Goal: Information Seeking & Learning: Learn about a topic

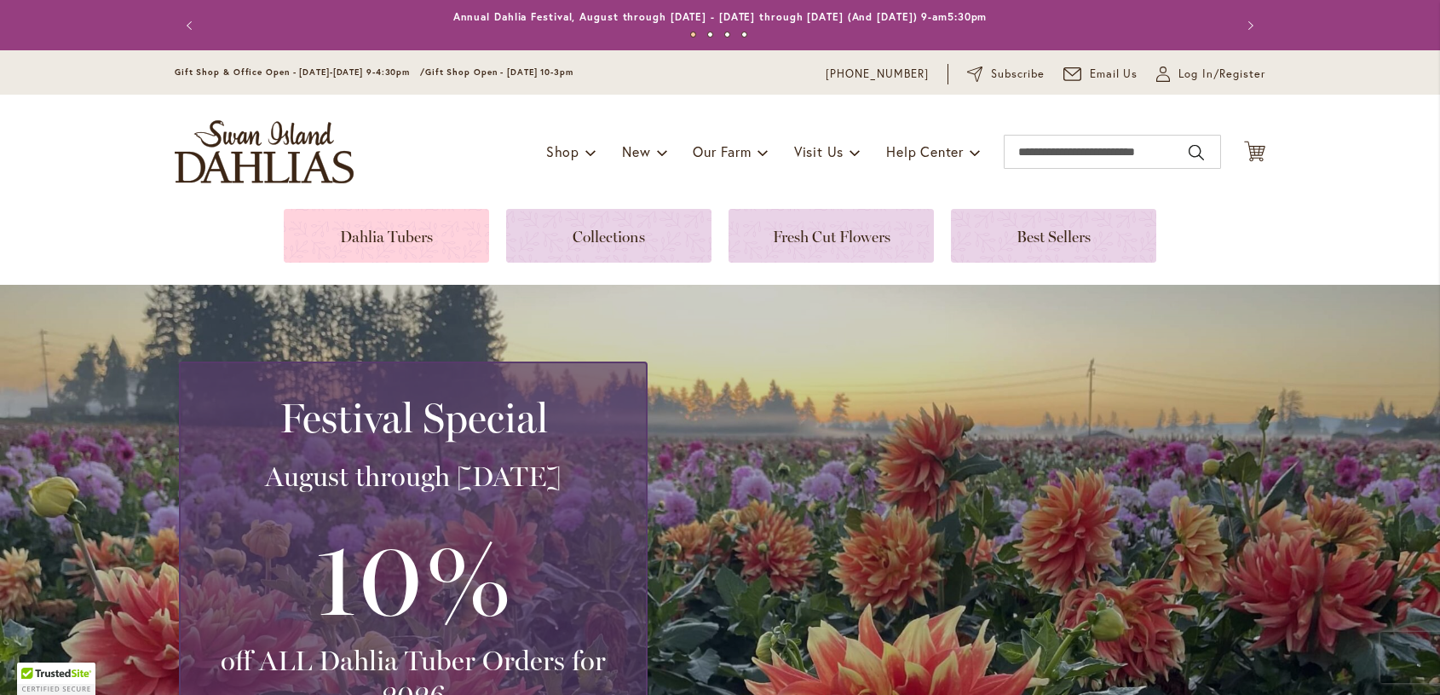
click at [372, 235] on link at bounding box center [386, 236] width 205 height 54
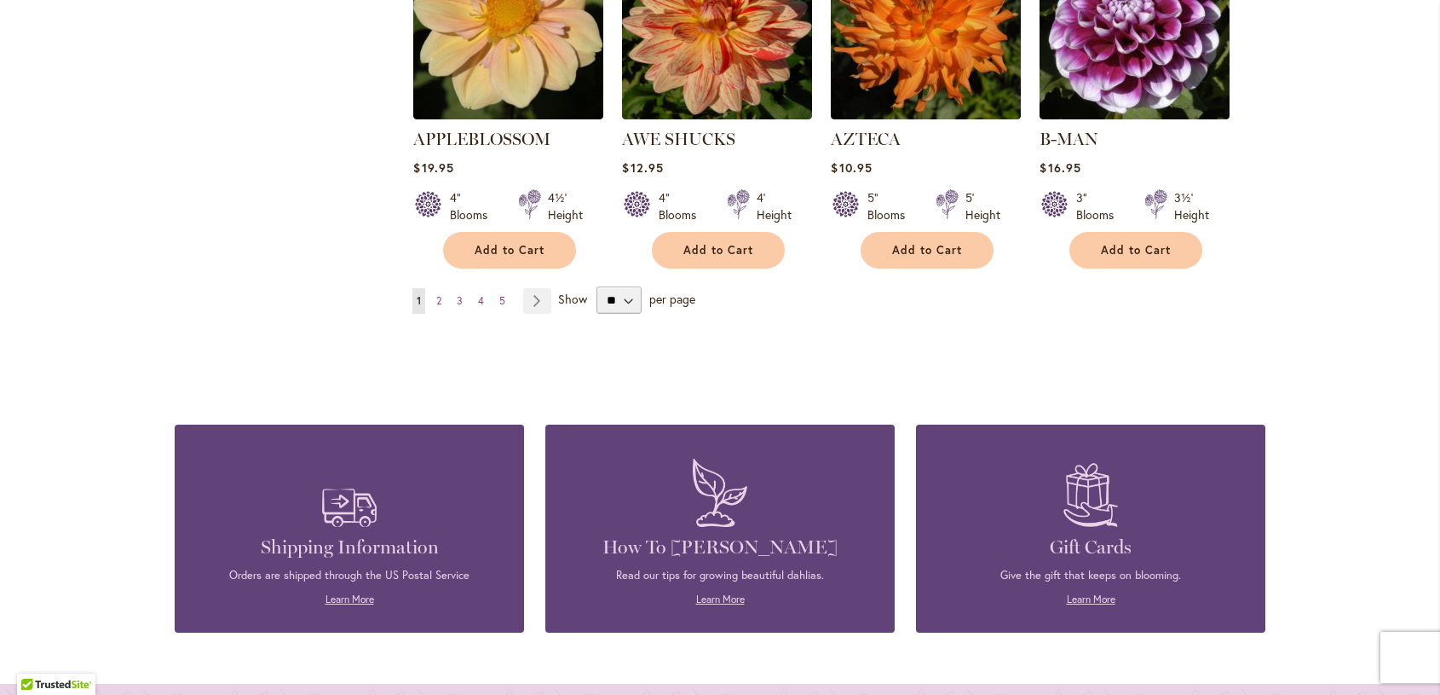
scroll to position [1619, 0]
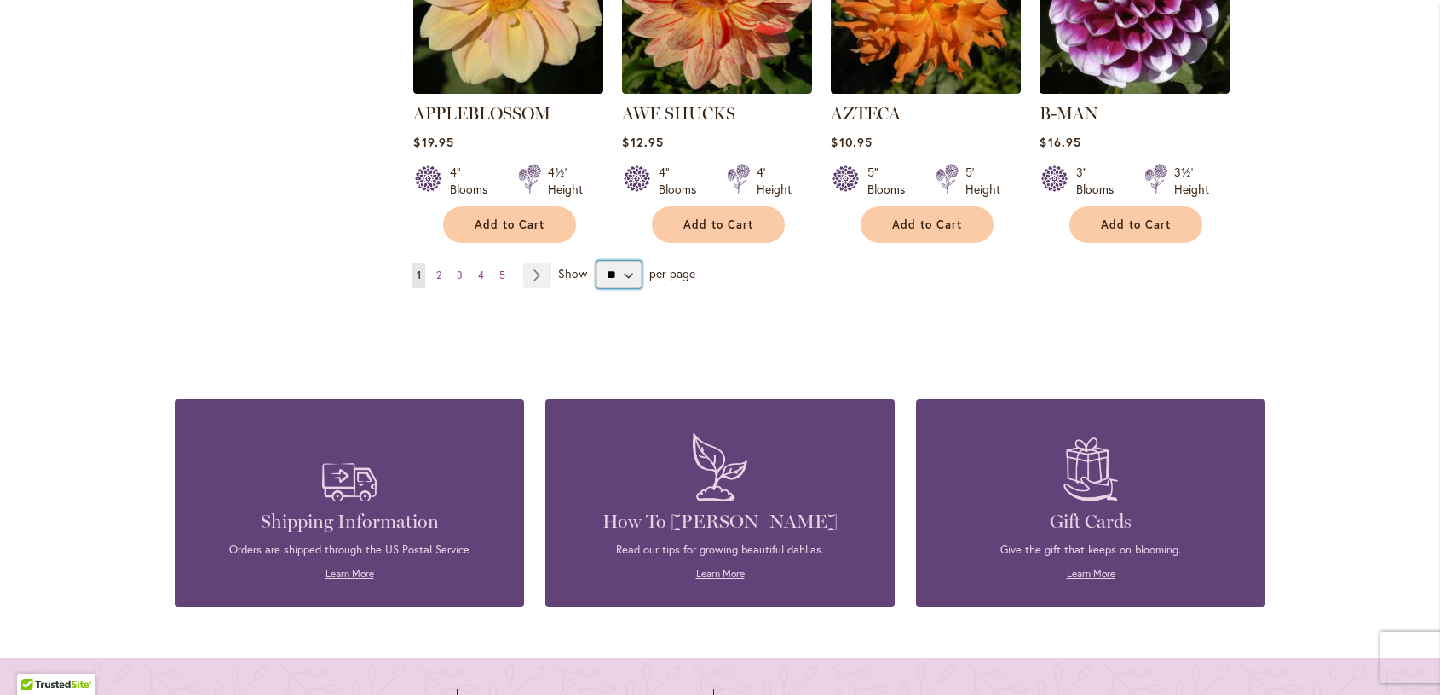
click at [623, 261] on select "** ** ** **" at bounding box center [619, 274] width 45 height 27
select select "**"
click at [597, 261] on select "** ** ** **" at bounding box center [619, 274] width 45 height 27
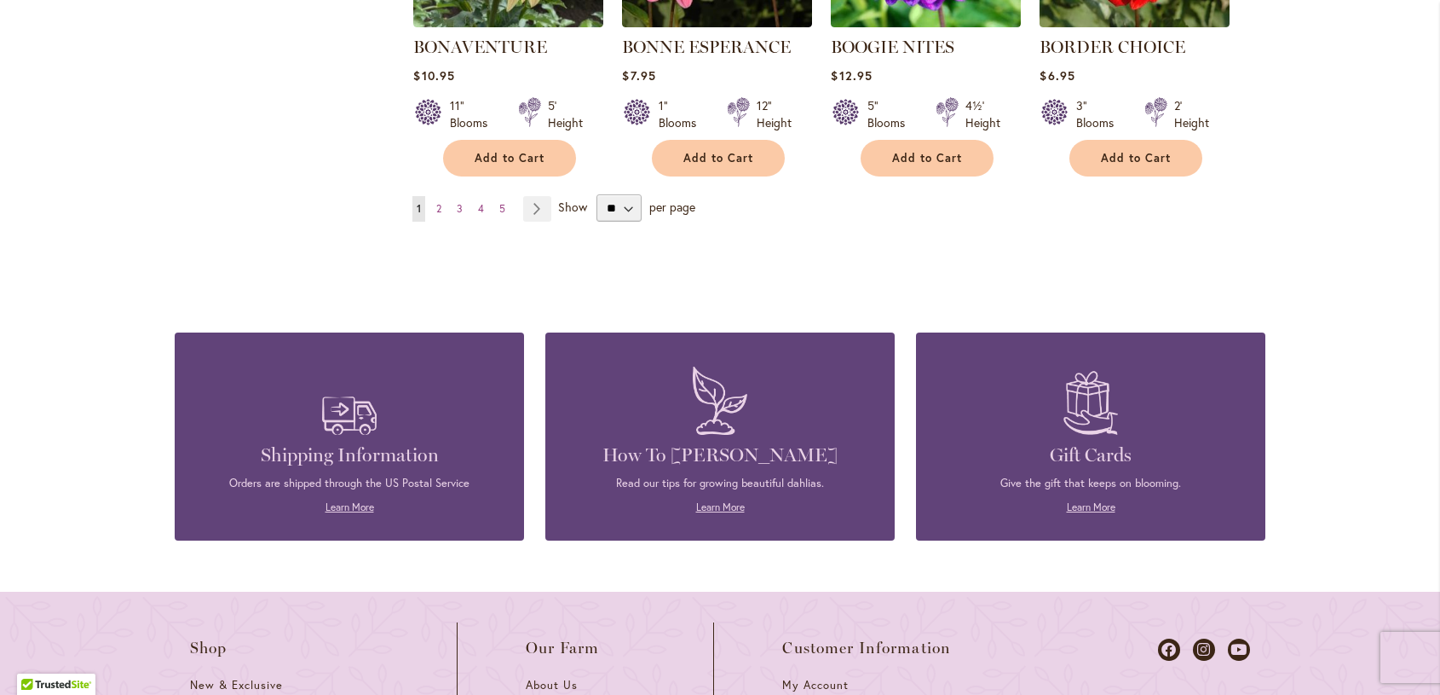
scroll to position [4602, 0]
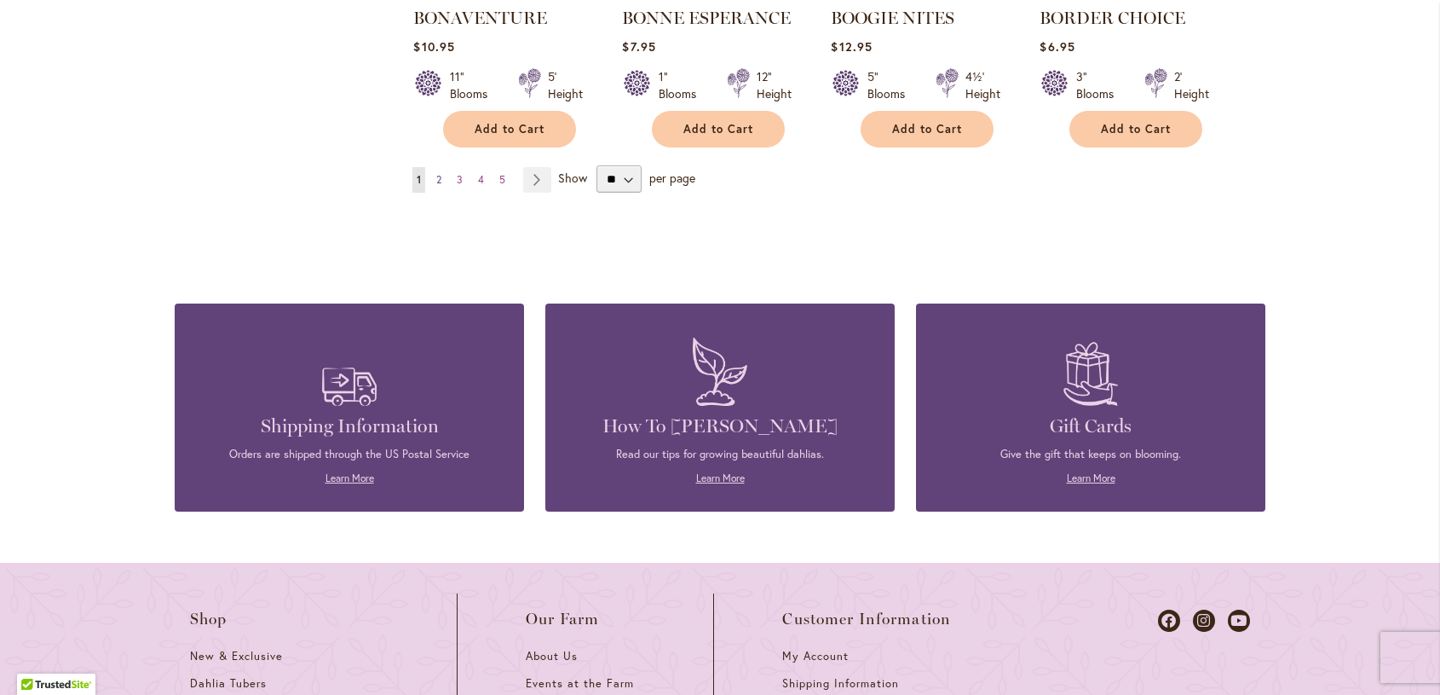
click at [436, 173] on span "2" at bounding box center [438, 179] width 5 height 13
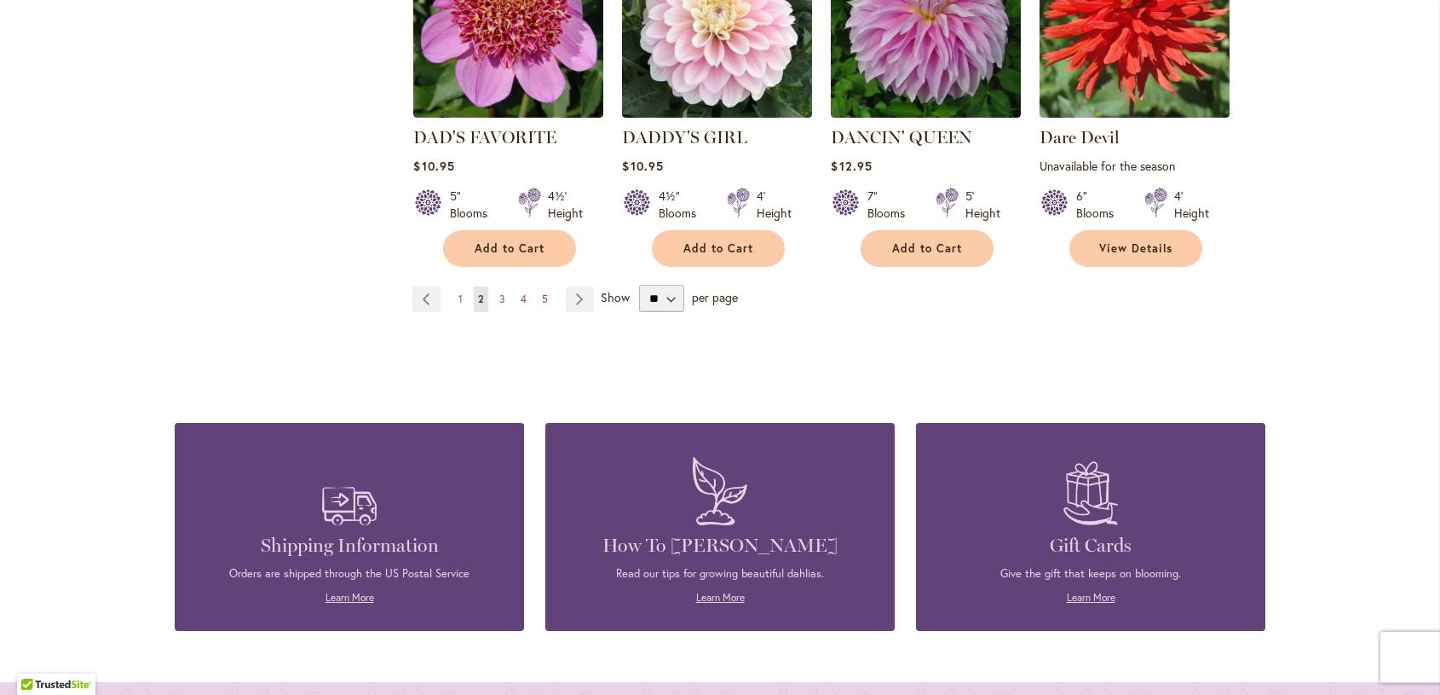
scroll to position [4602, 0]
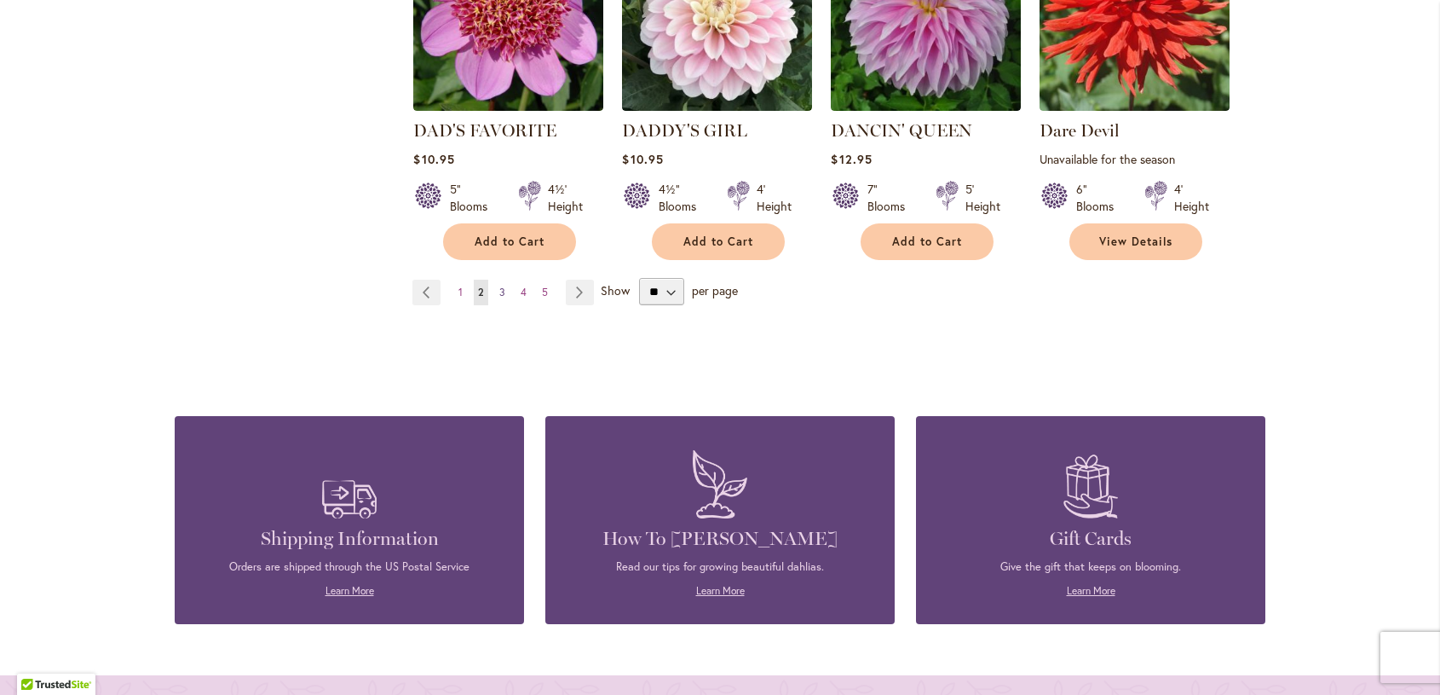
click at [499, 285] on span "3" at bounding box center [502, 291] width 6 height 13
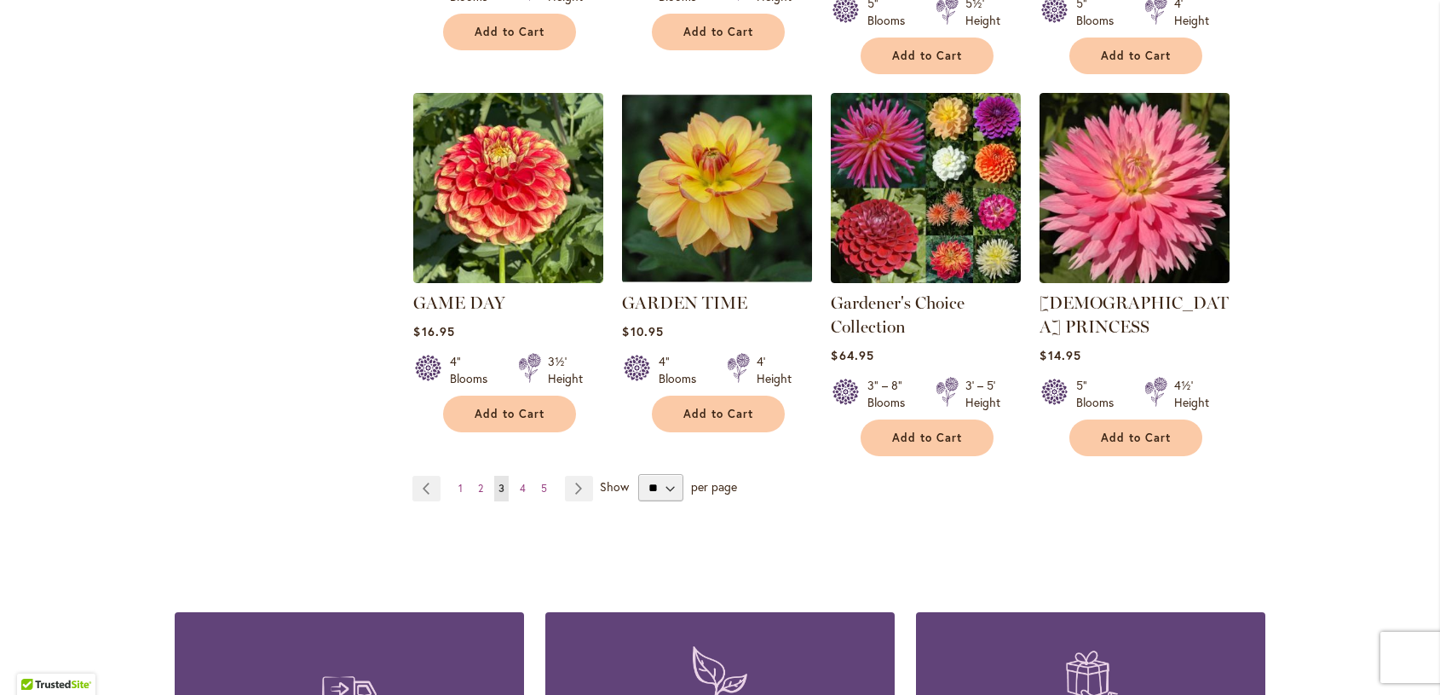
scroll to position [4621, 0]
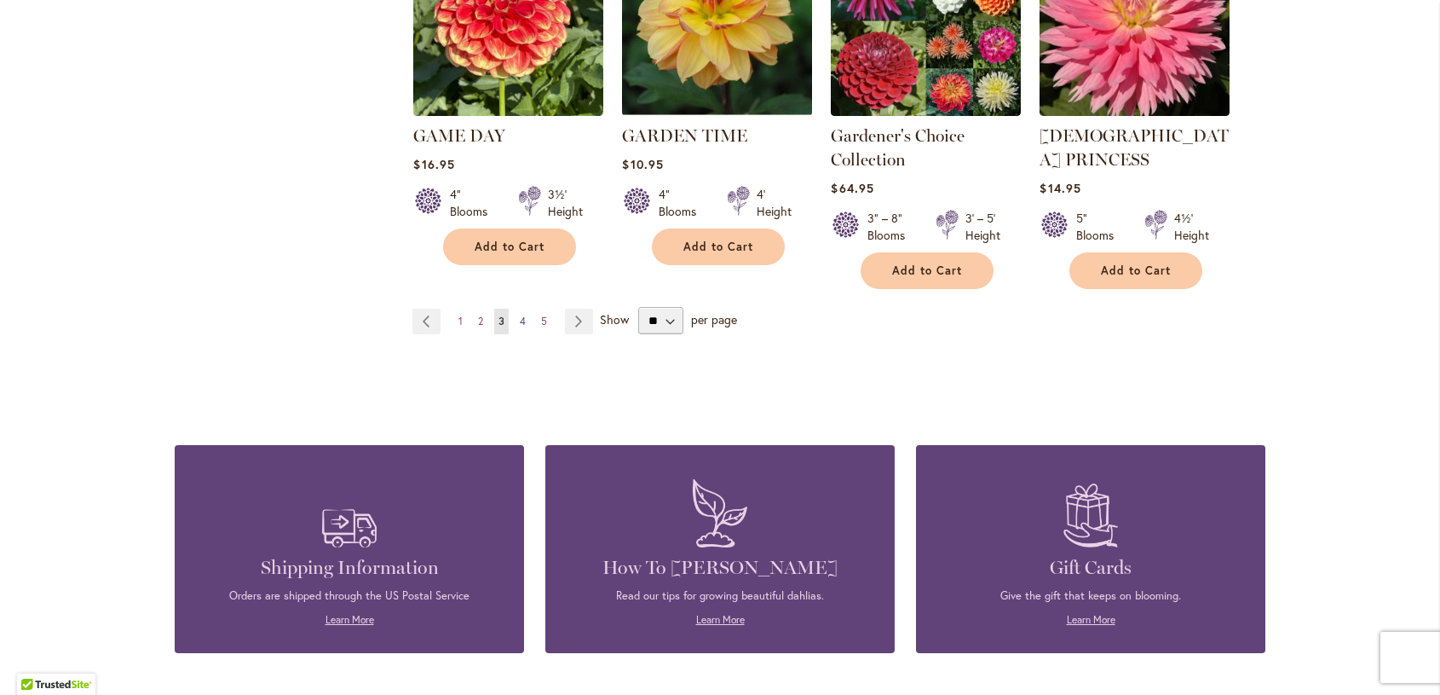
click at [516, 308] on link "Page 4" at bounding box center [523, 321] width 14 height 26
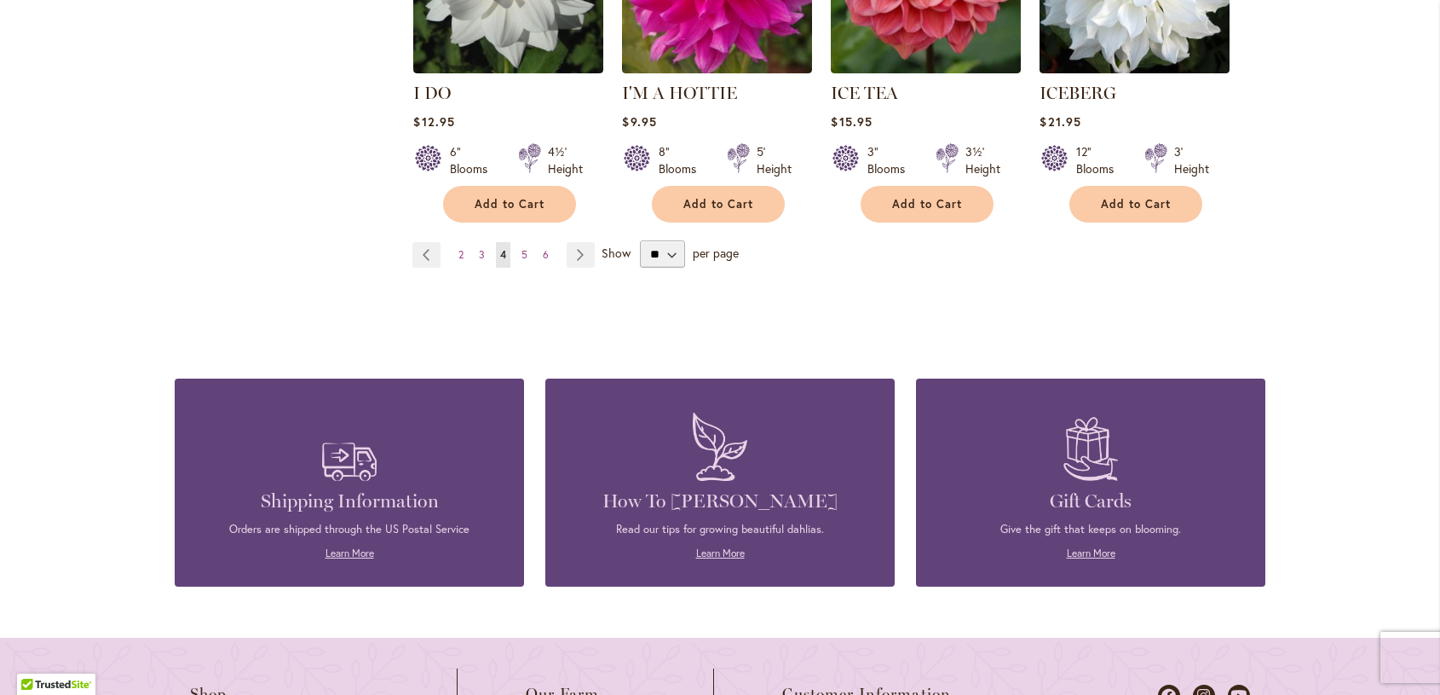
scroll to position [4621, 0]
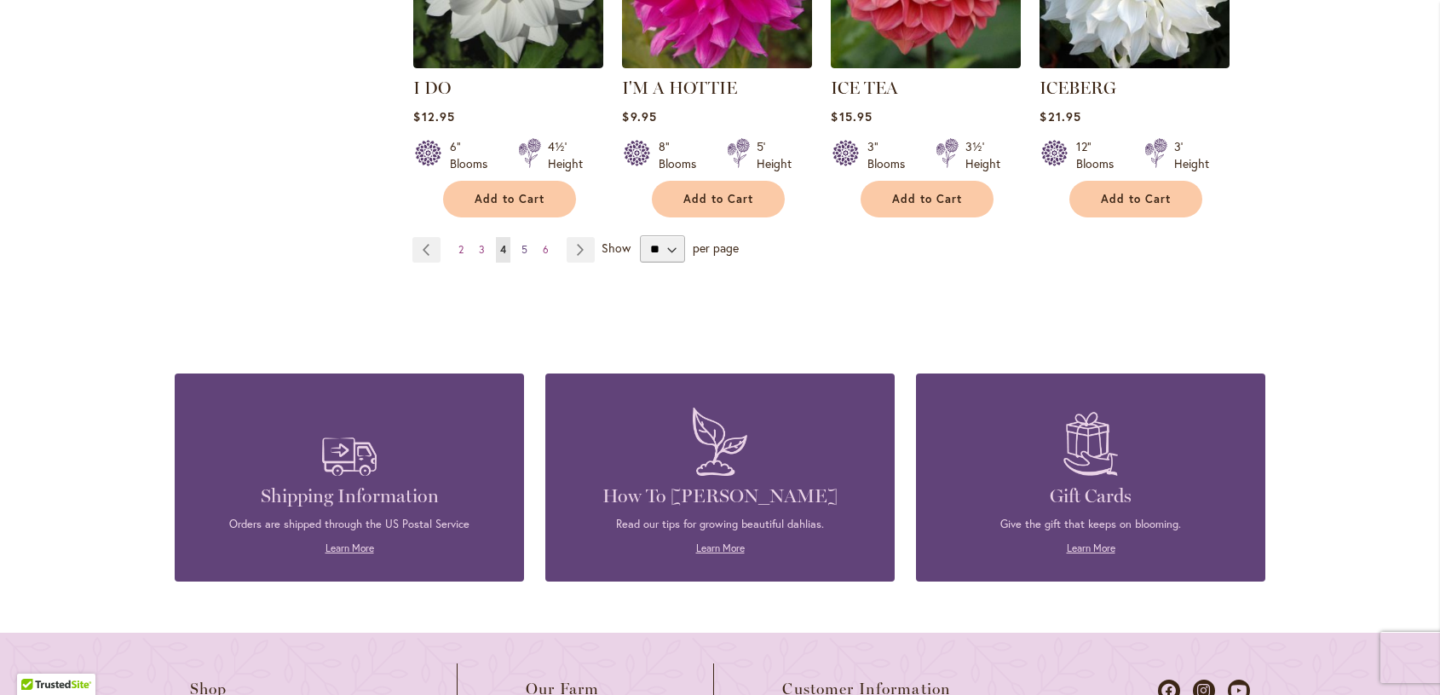
click at [522, 243] on span "5" at bounding box center [525, 249] width 6 height 13
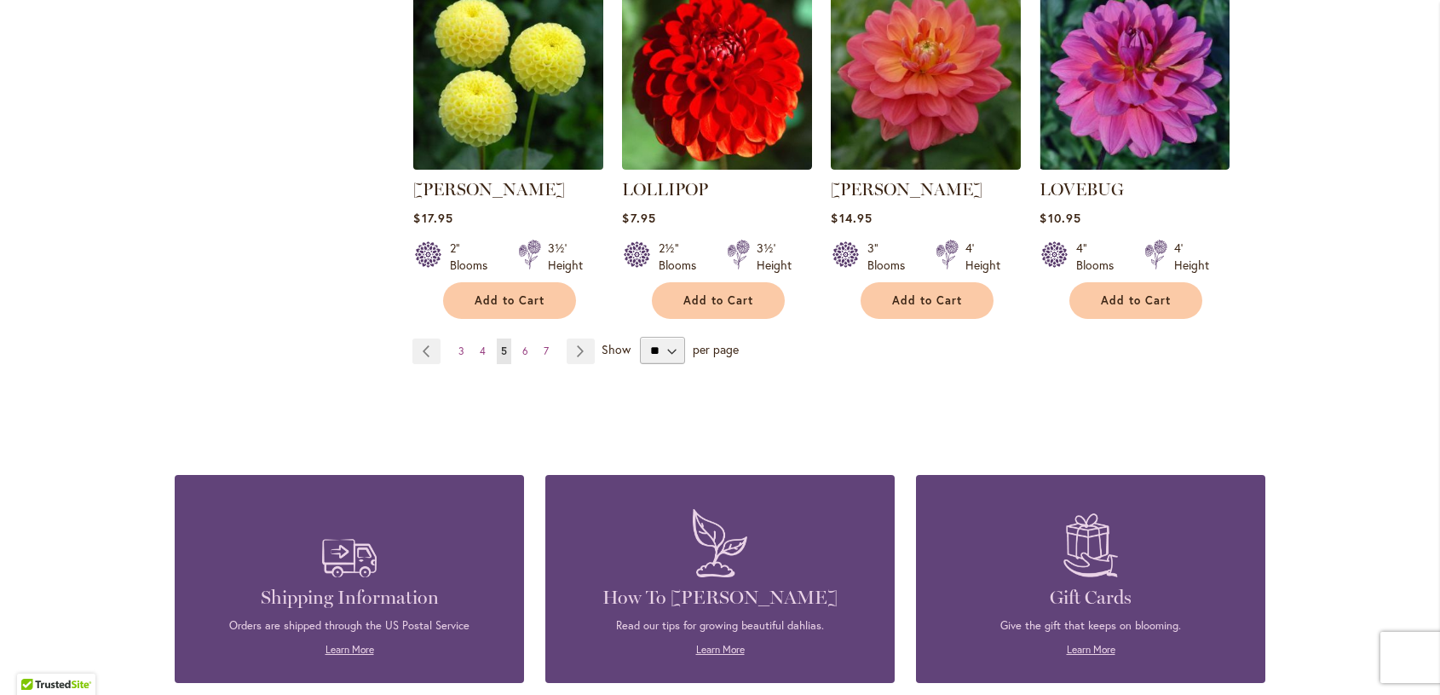
scroll to position [4535, 0]
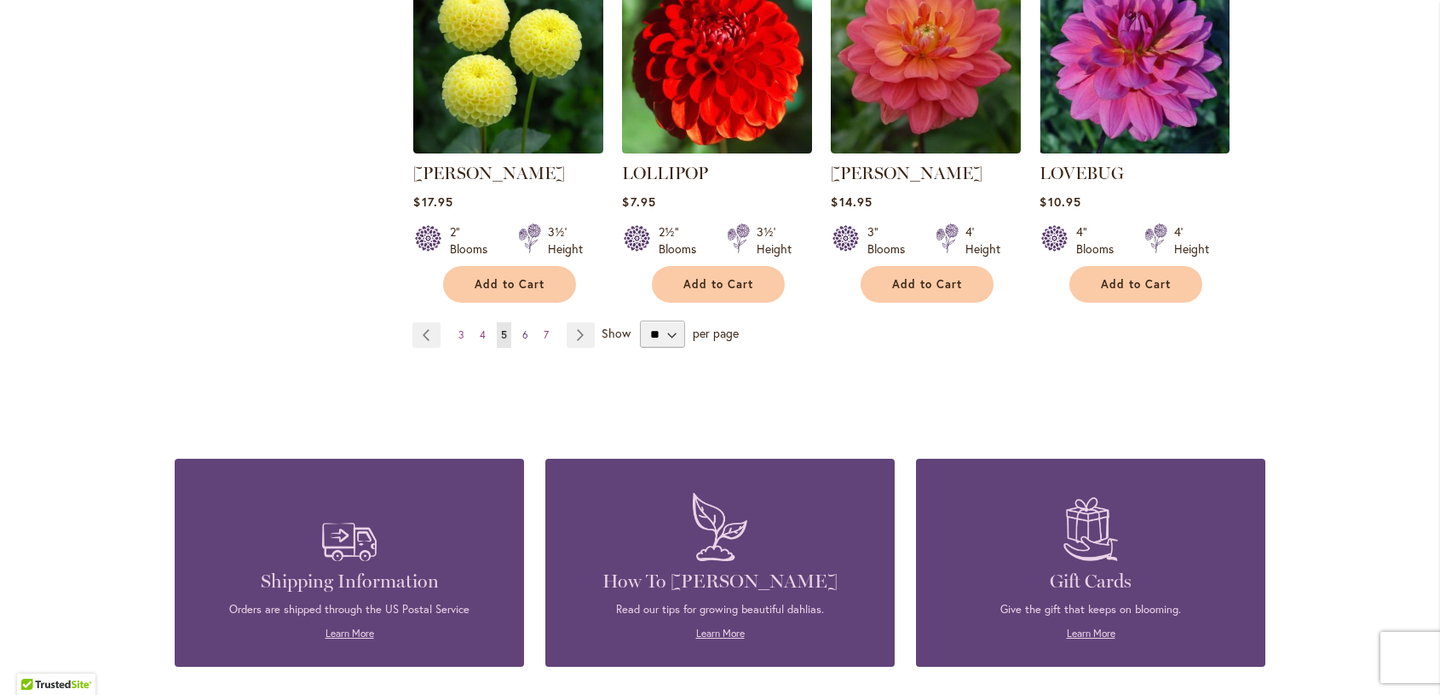
click at [522, 328] on span "6" at bounding box center [525, 334] width 6 height 13
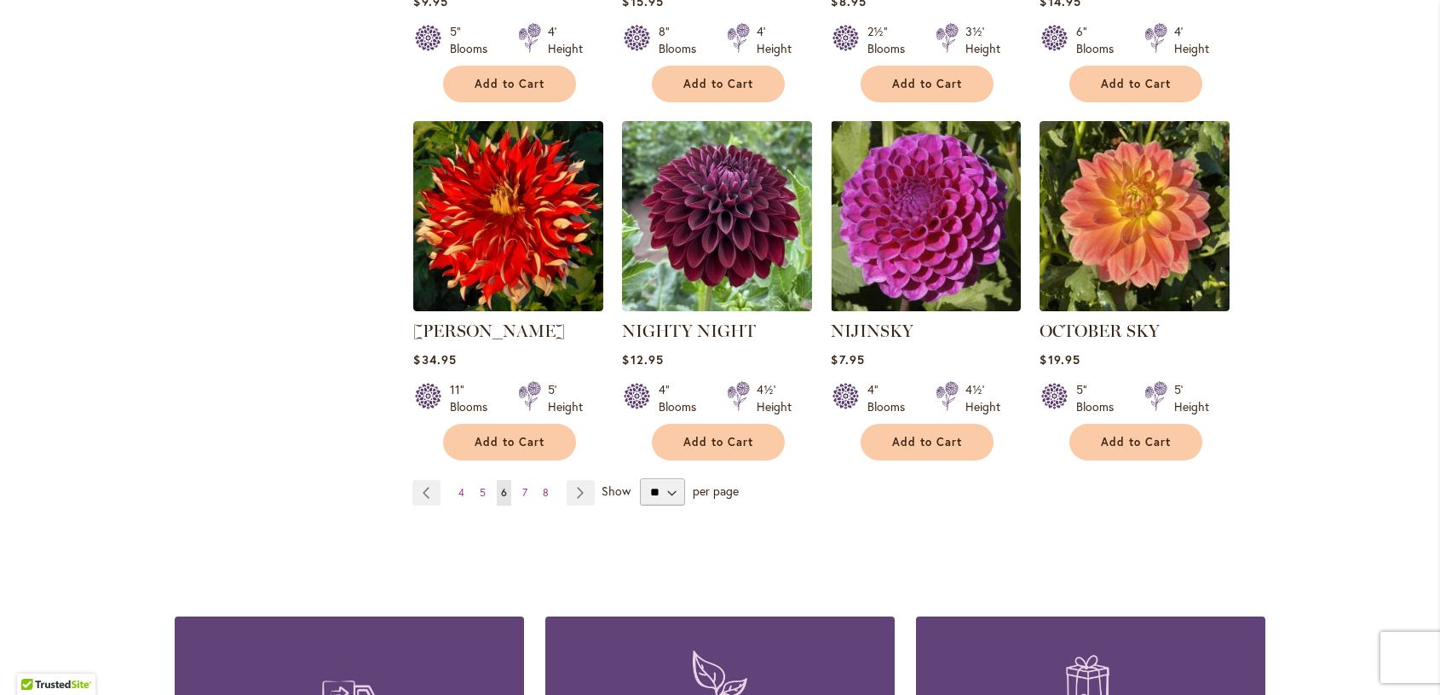
scroll to position [4346, 0]
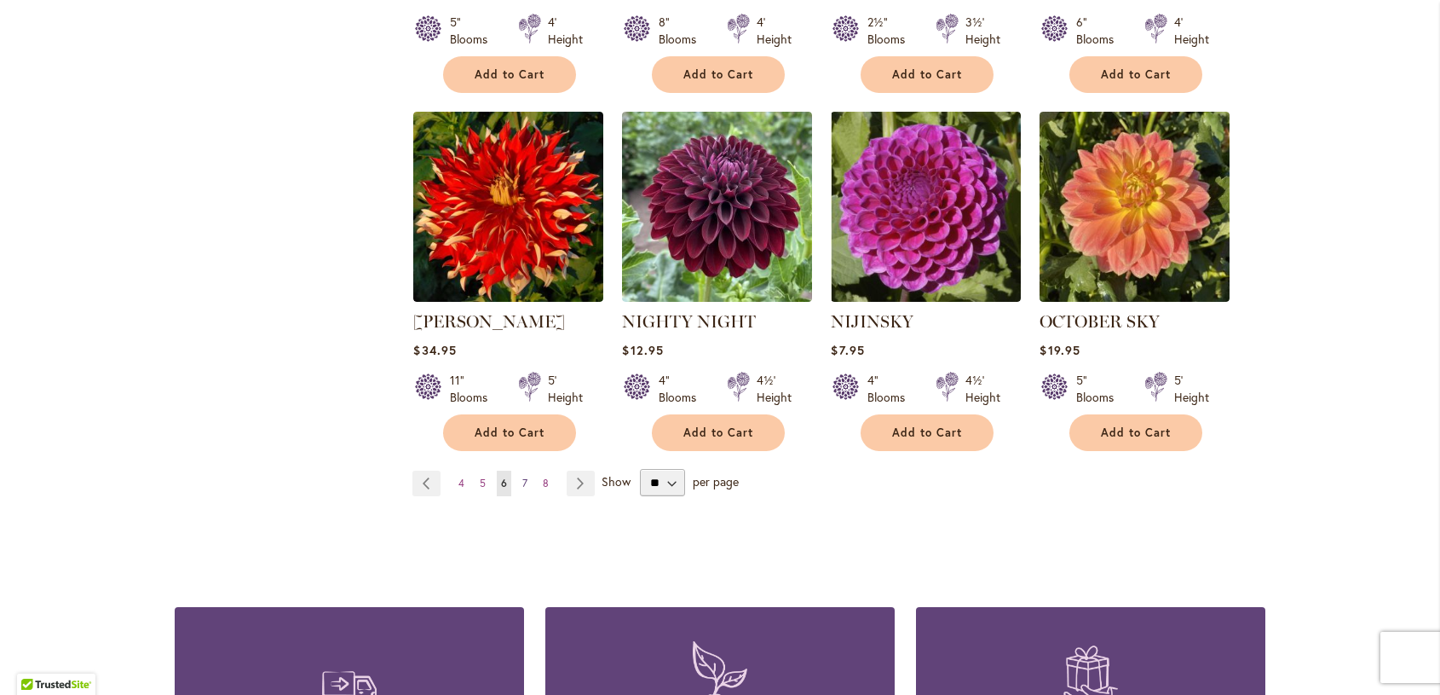
click at [522, 476] on span "7" at bounding box center [524, 482] width 5 height 13
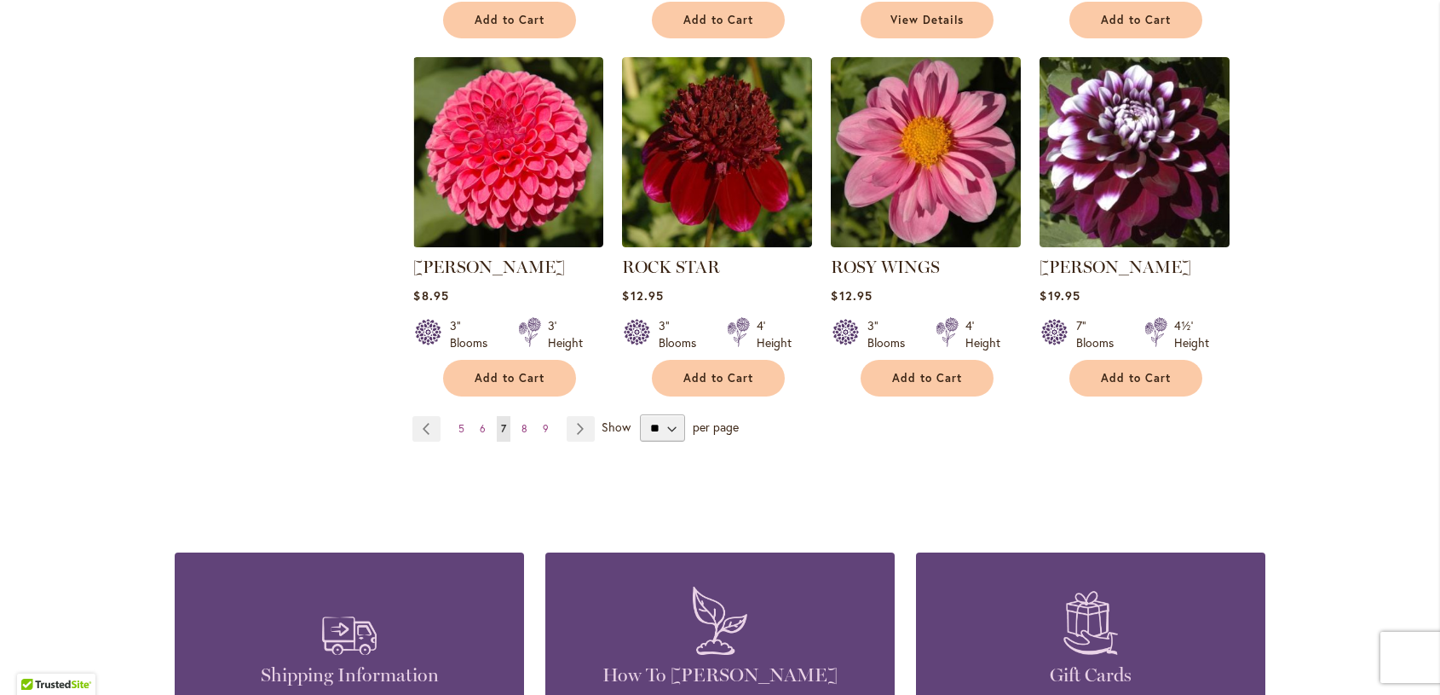
scroll to position [4450, 0]
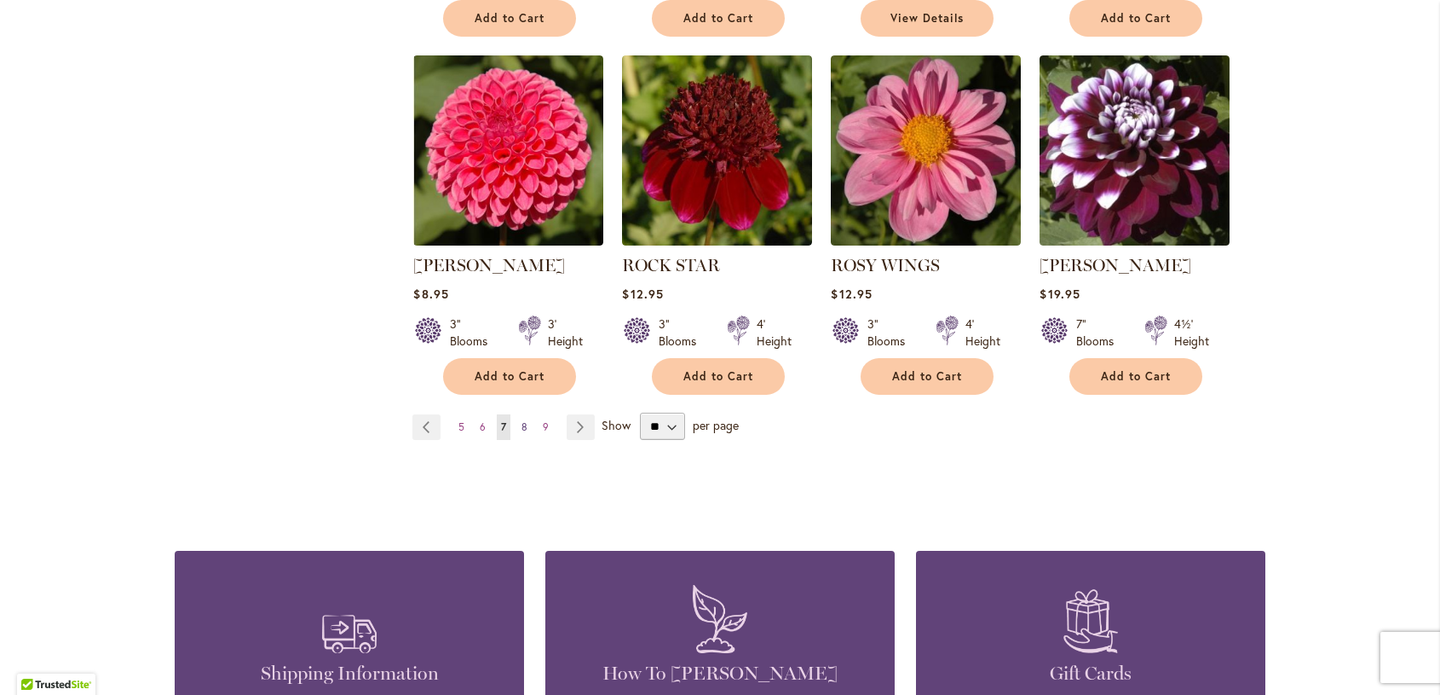
click at [522, 420] on span "8" at bounding box center [525, 426] width 6 height 13
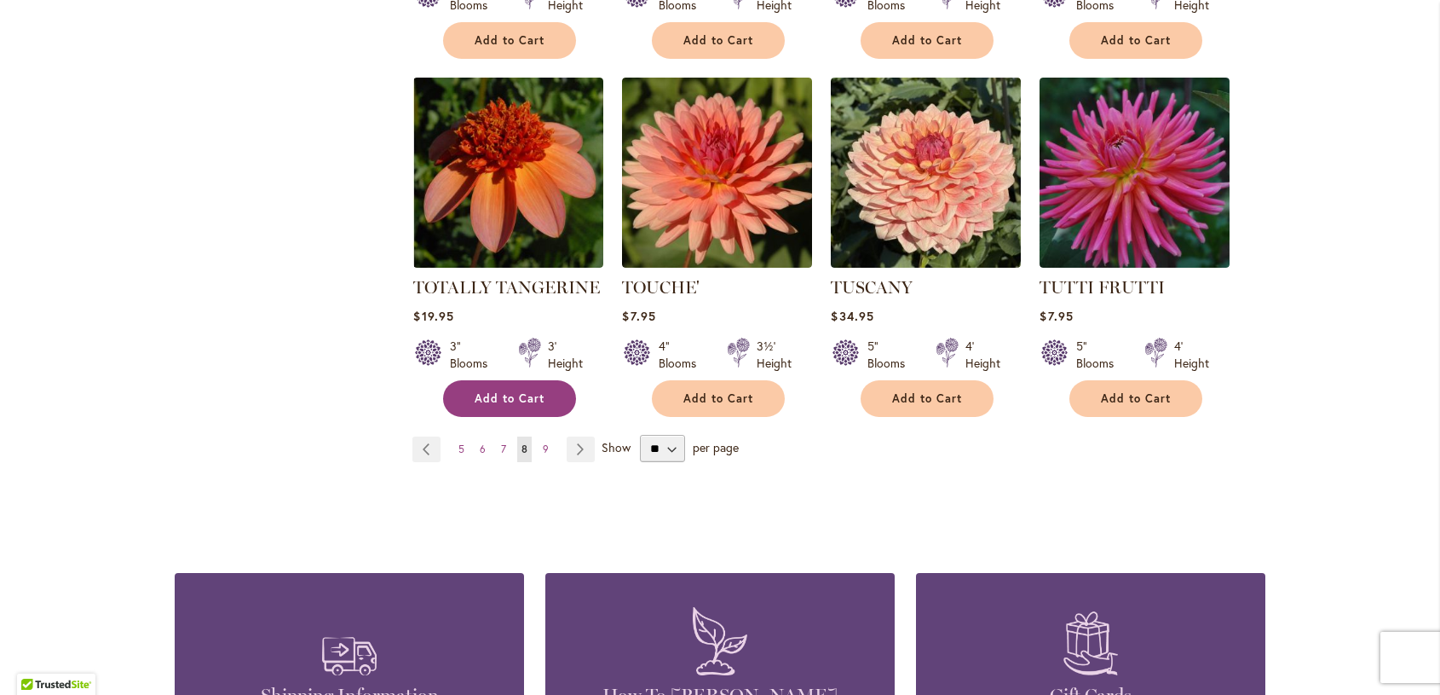
scroll to position [4365, 0]
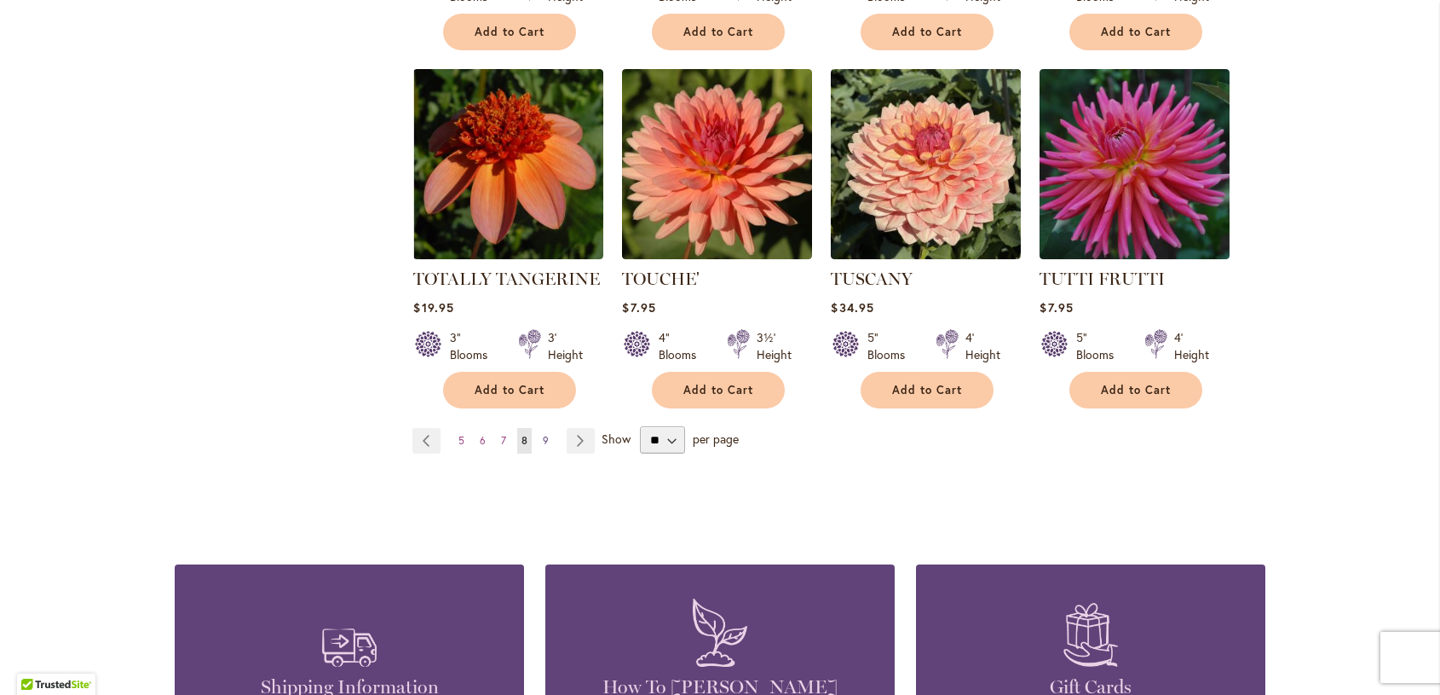
click at [543, 434] on span "9" at bounding box center [546, 440] width 6 height 13
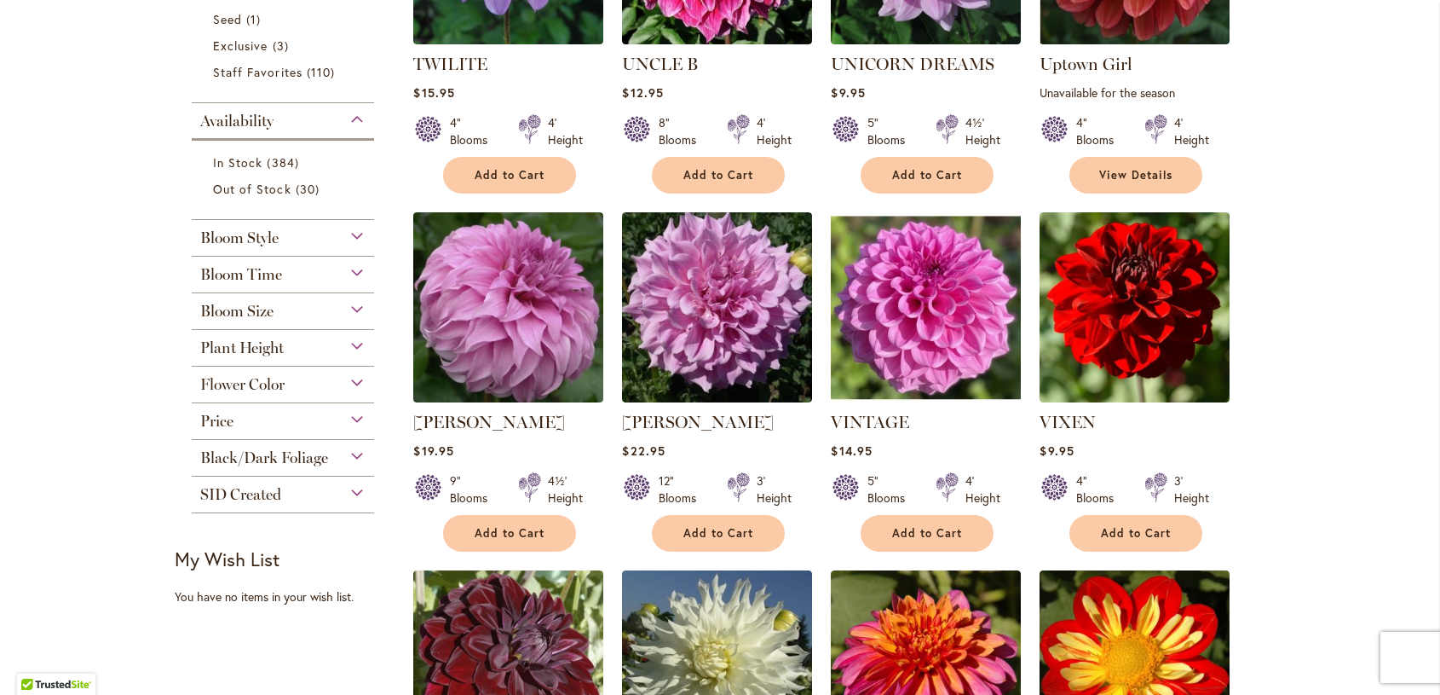
scroll to position [511, 0]
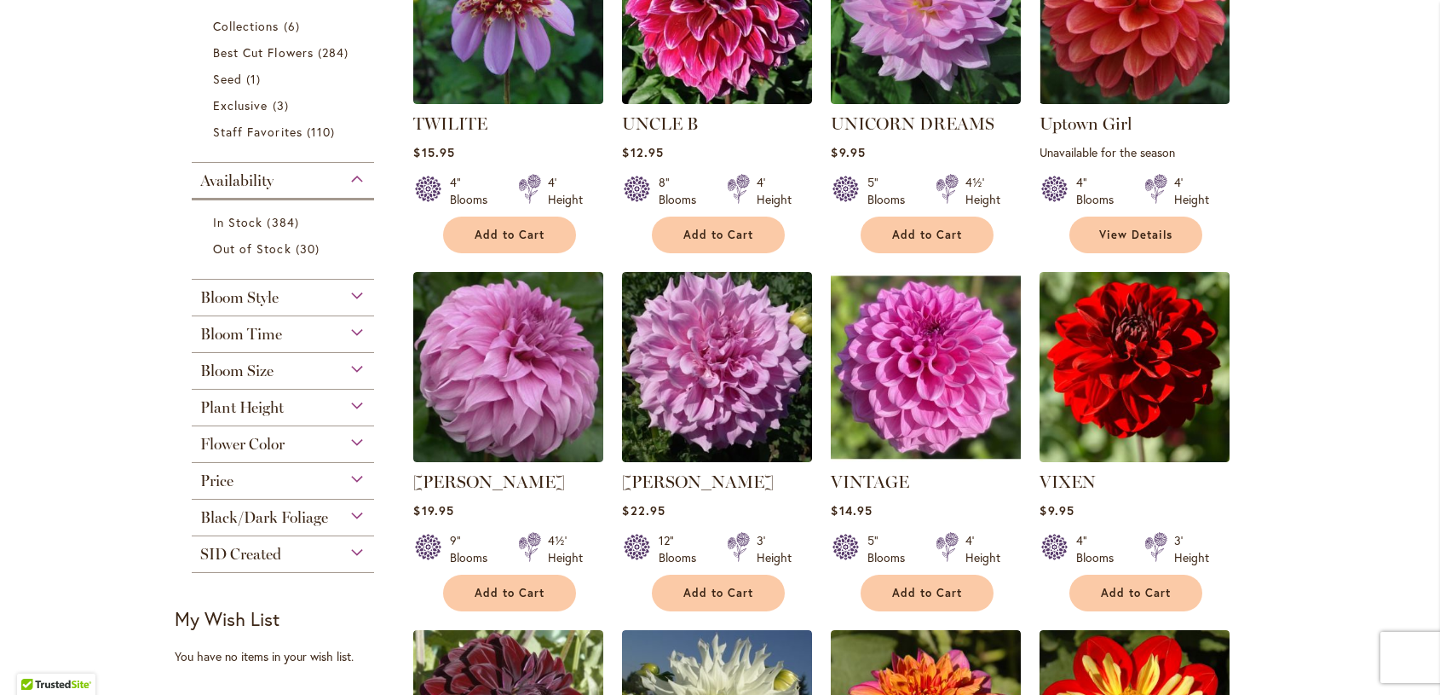
click at [349, 291] on div "Bloom Style" at bounding box center [283, 293] width 182 height 27
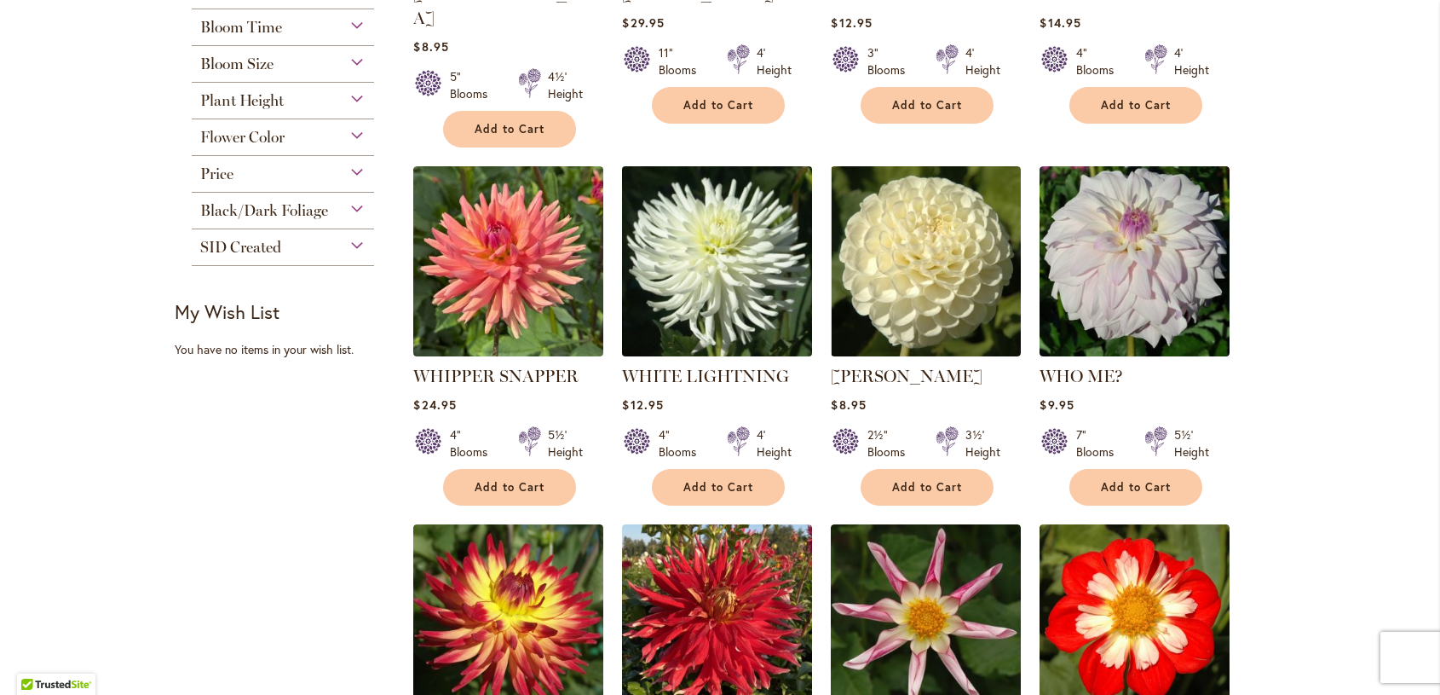
scroll to position [1386, 0]
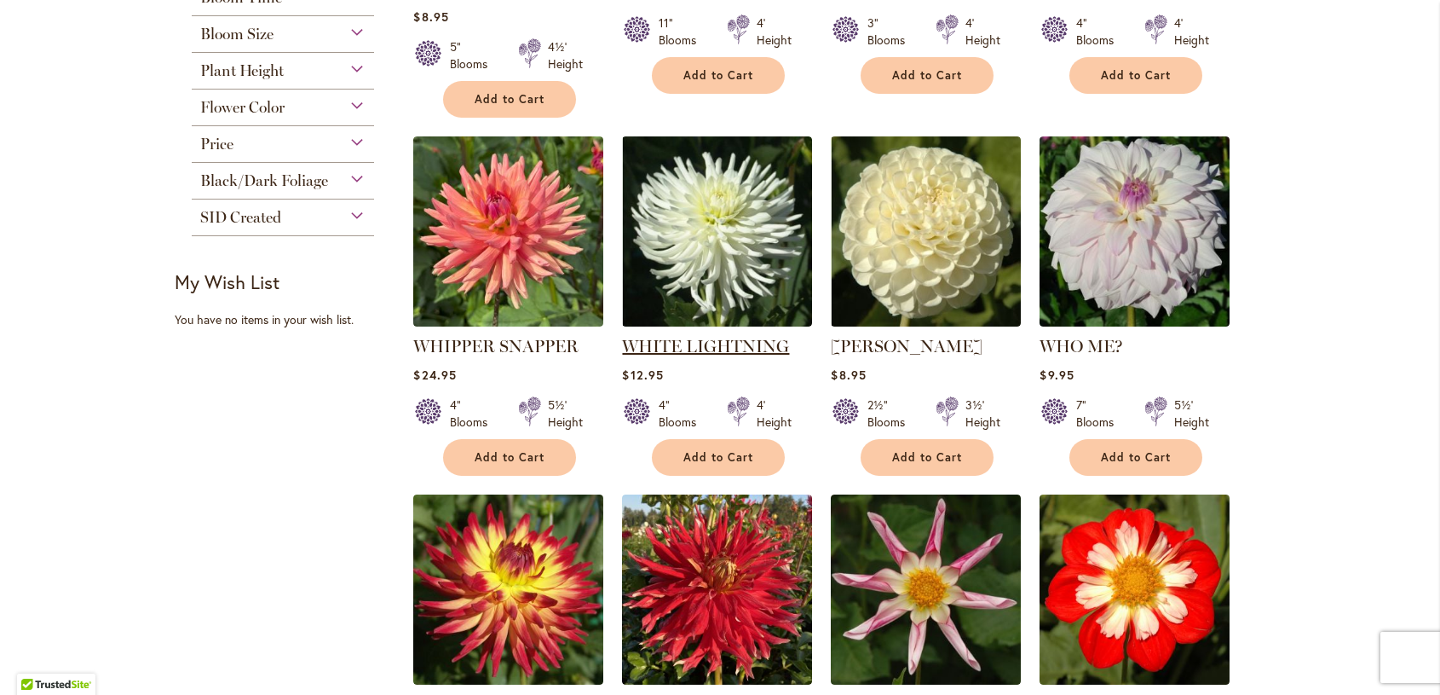
click at [660, 336] on link "WHITE LIGHTNING" at bounding box center [705, 346] width 167 height 20
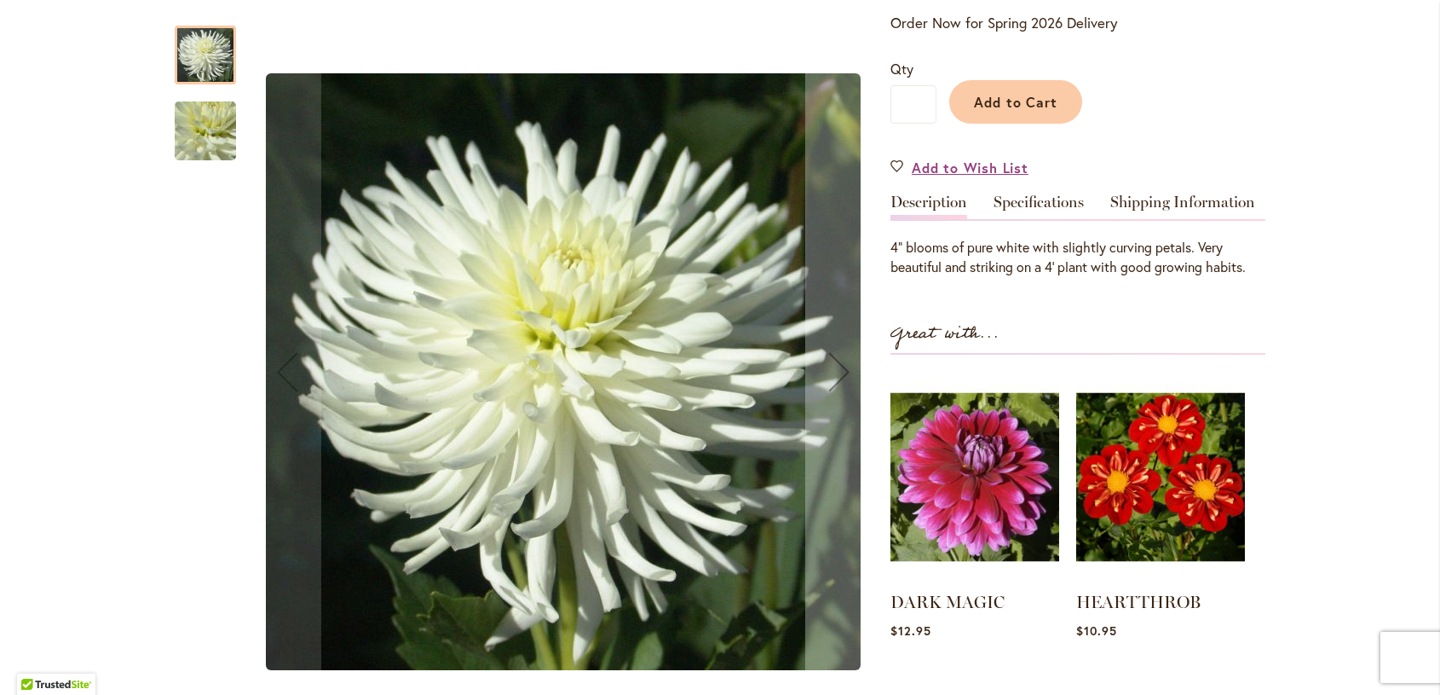
scroll to position [426, 0]
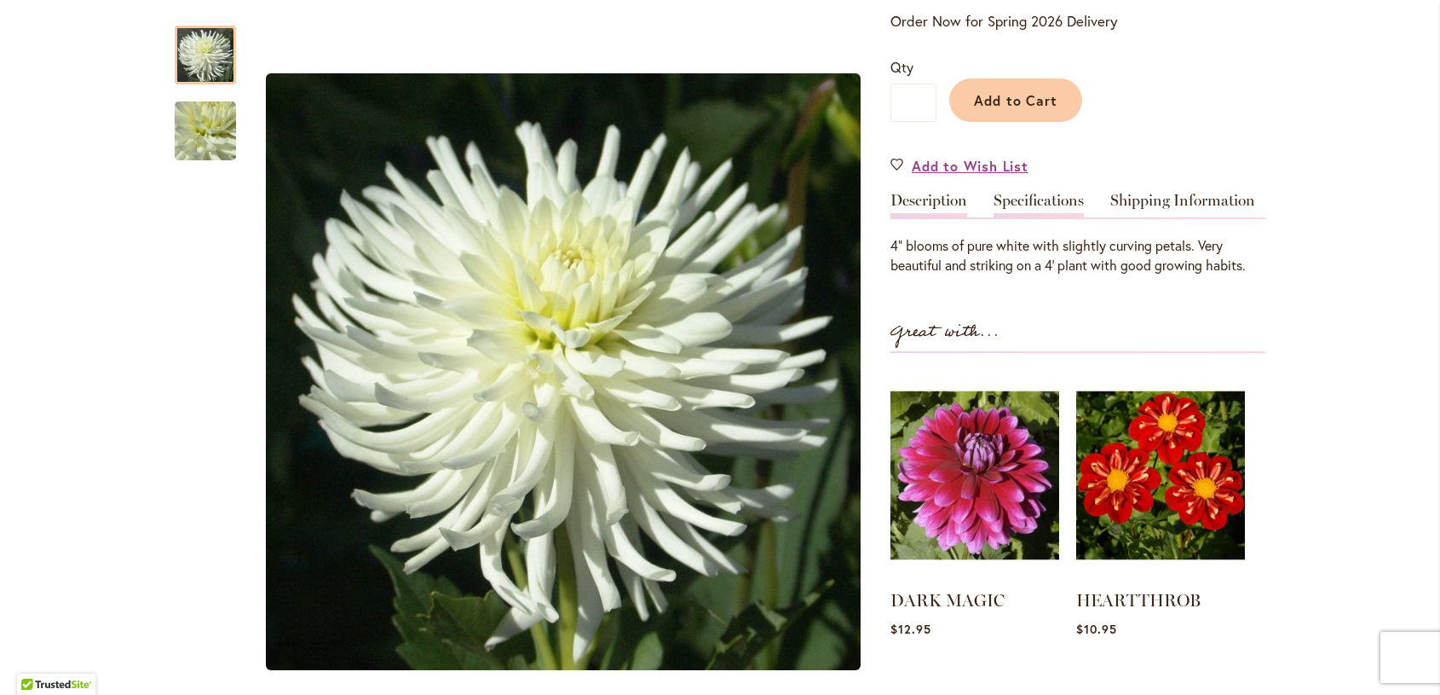
click at [1025, 203] on link "Specifications" at bounding box center [1039, 205] width 90 height 25
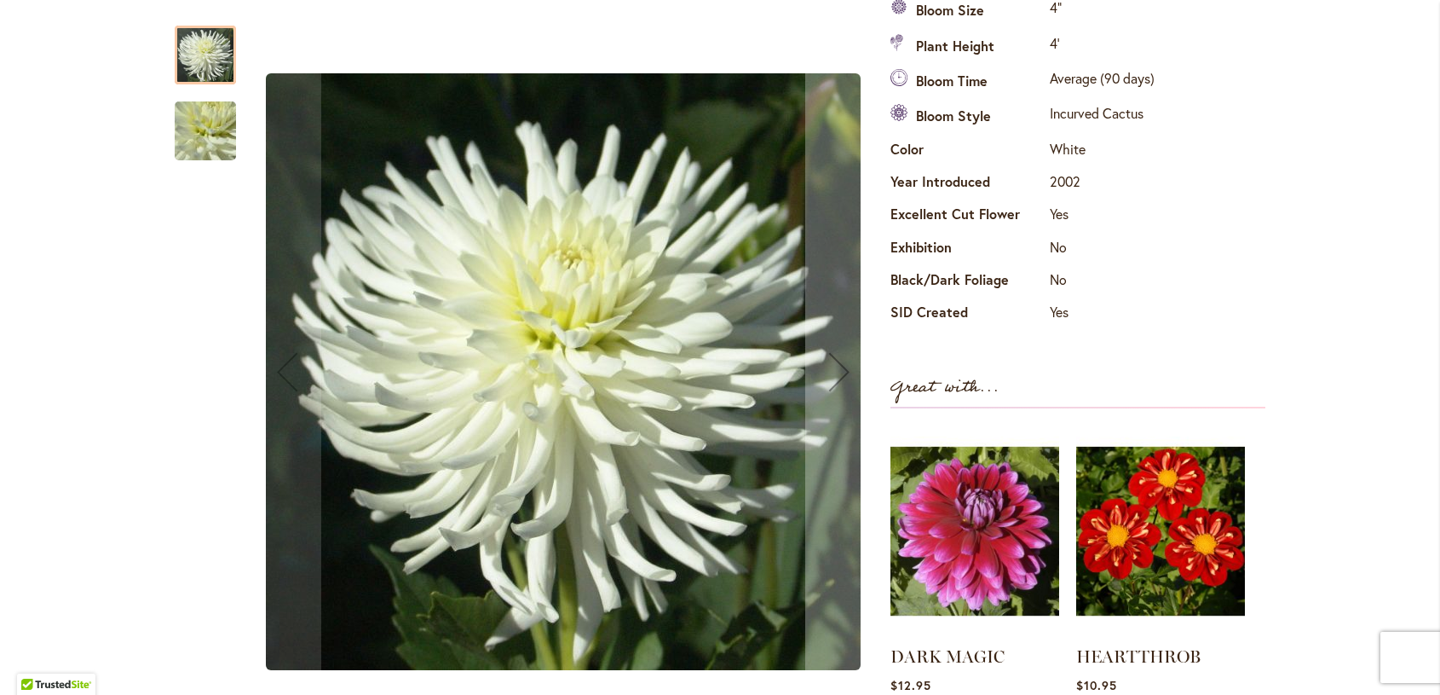
scroll to position [256, 0]
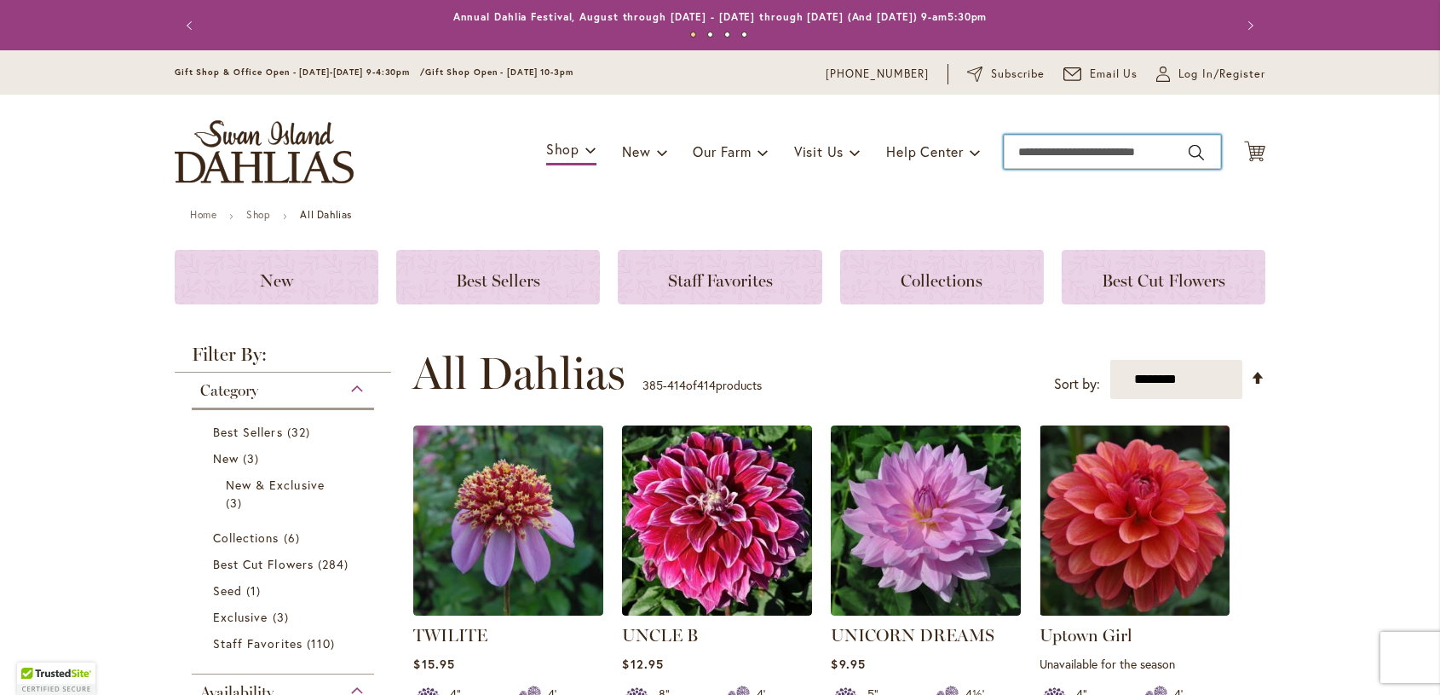
click at [1023, 152] on input "Search" at bounding box center [1112, 152] width 217 height 34
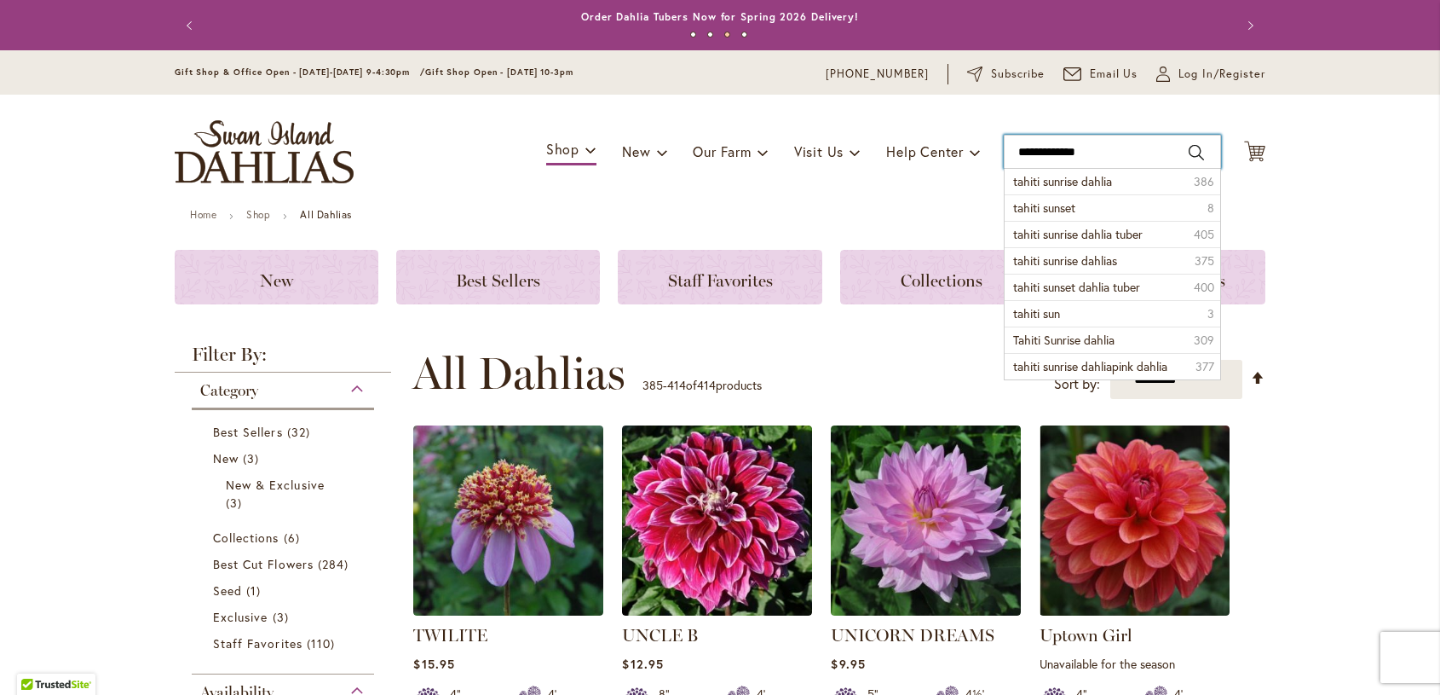
type input "**********"
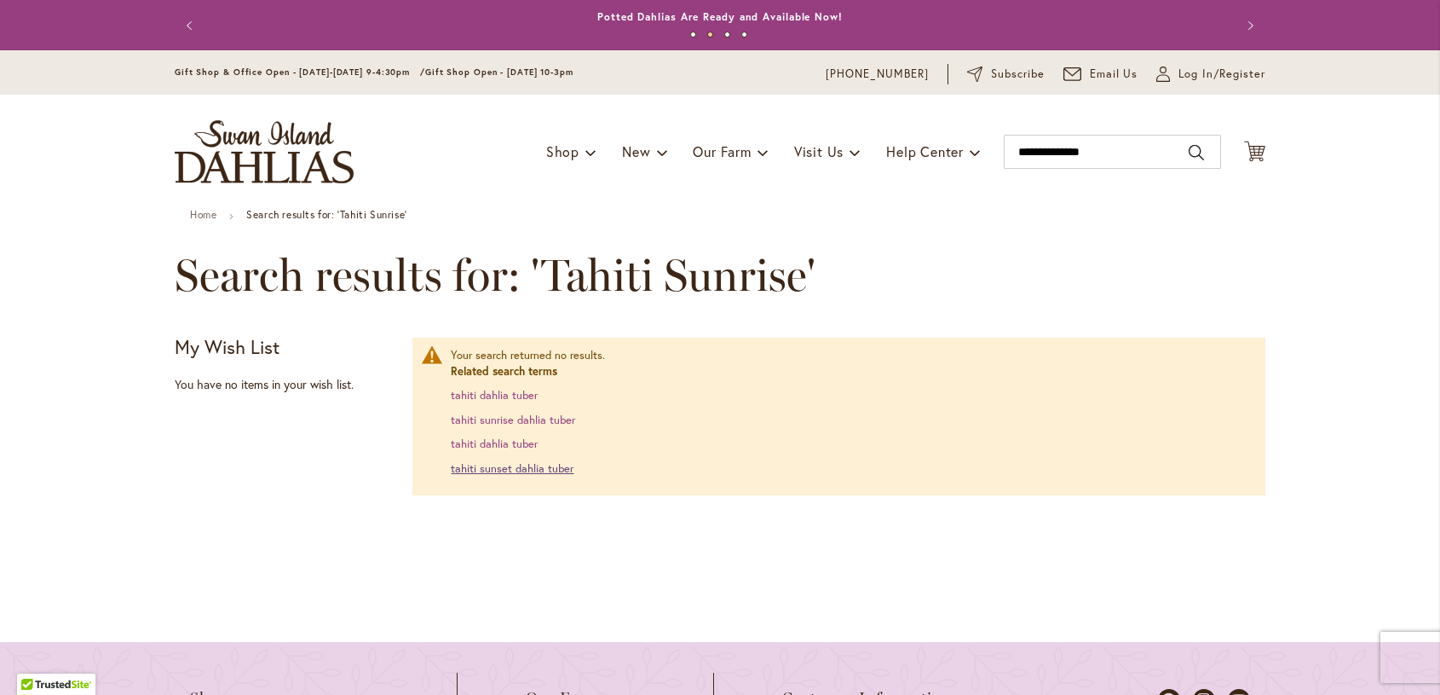
click at [499, 470] on link "tahiti sunset dahlia tuber" at bounding box center [512, 468] width 123 height 14
